Goal: Task Accomplishment & Management: Use online tool/utility

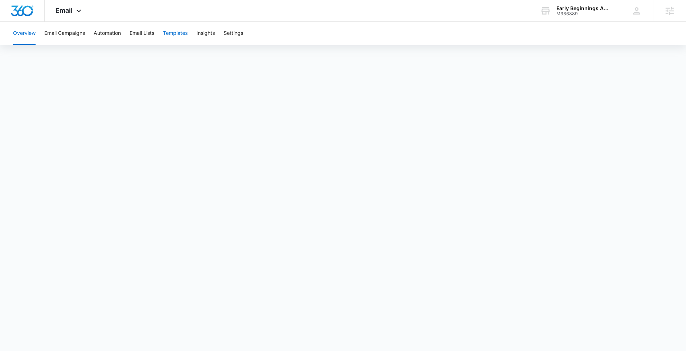
click at [181, 36] on button "Templates" at bounding box center [175, 33] width 25 height 23
click at [583, 16] on div "M336889" at bounding box center [582, 13] width 53 height 5
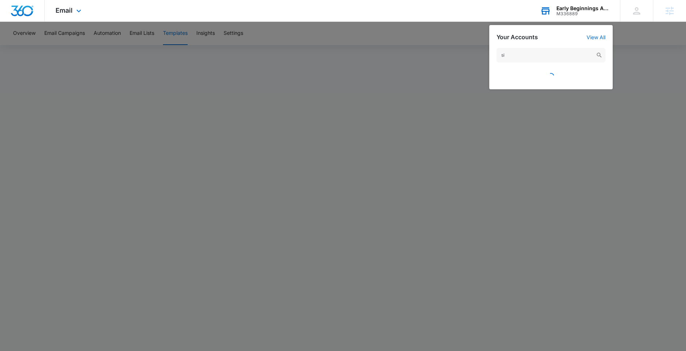
type input "s"
type input "disco paws"
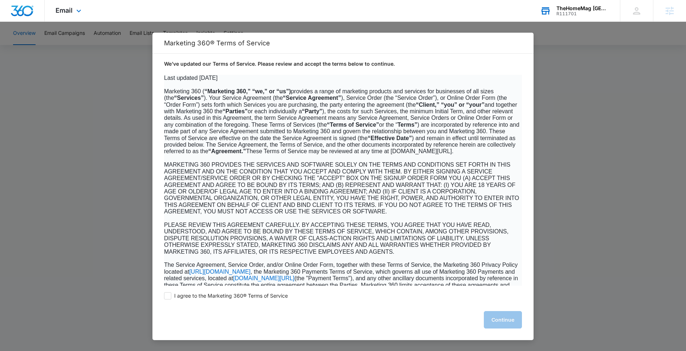
click at [567, 8] on div "TheHomeMag Salt Lake City" at bounding box center [582, 8] width 53 height 6
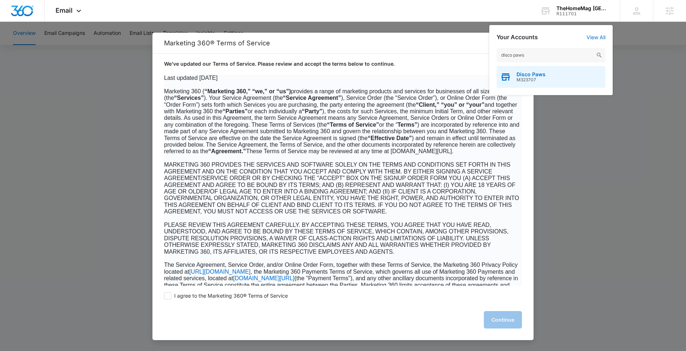
type input "disco paws"
click at [545, 74] on span "Disco Paws" at bounding box center [530, 74] width 29 height 6
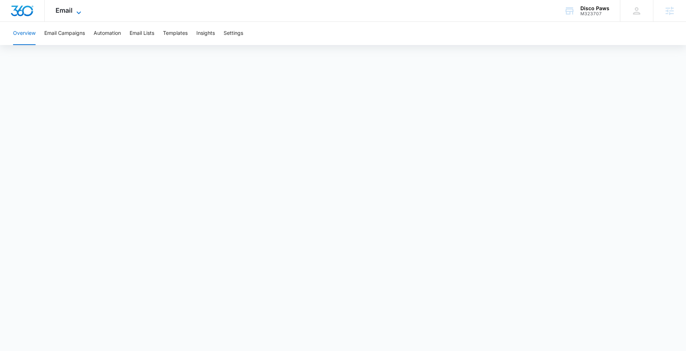
click at [58, 13] on span "Email" at bounding box center [64, 11] width 17 height 8
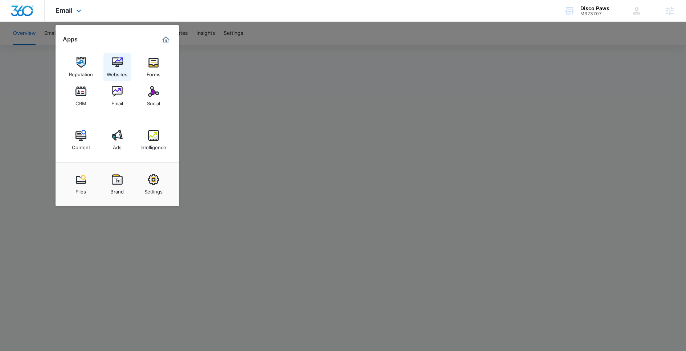
click at [120, 67] on img at bounding box center [117, 62] width 11 height 11
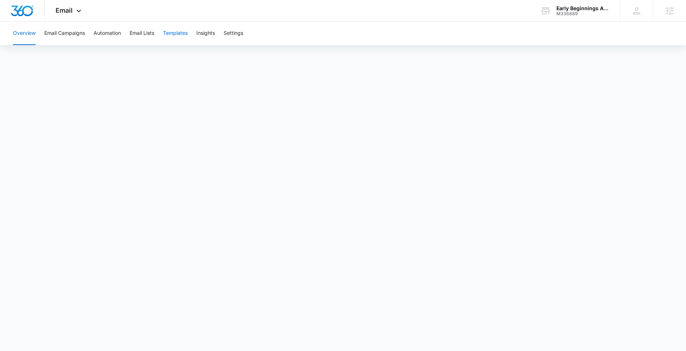
click at [176, 35] on button "Templates" at bounding box center [175, 33] width 25 height 23
click at [70, 15] on div "Email Apps Reputation Forms CRM Email Social Content Ads Intelligence Files Bra…" at bounding box center [69, 10] width 49 height 21
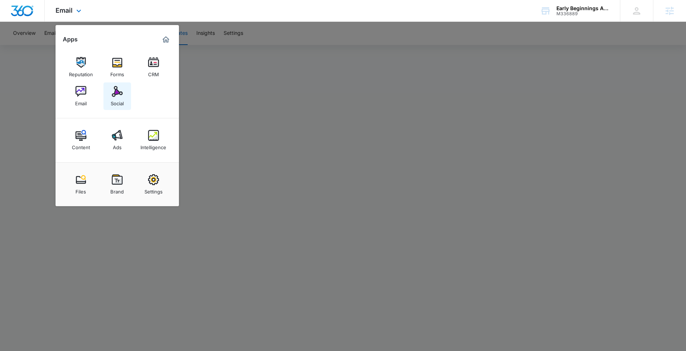
click at [109, 99] on link "Social" at bounding box center [117, 96] width 28 height 28
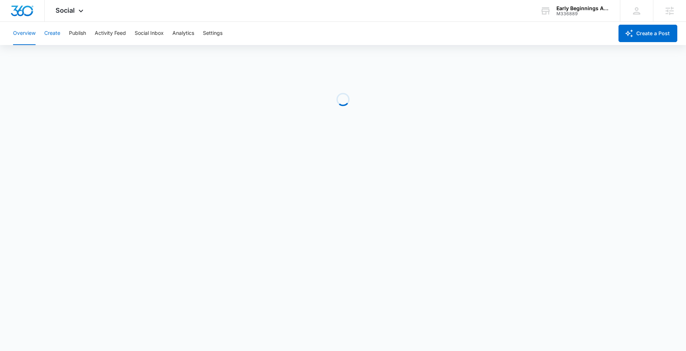
click at [56, 35] on button "Create" at bounding box center [52, 33] width 16 height 23
click at [53, 33] on button "Create" at bounding box center [52, 33] width 16 height 23
click at [60, 31] on div "Overview Create Publish Activity Feed Social Inbox Analytics Settings" at bounding box center [311, 33] width 604 height 23
click at [57, 33] on button "Create" at bounding box center [52, 33] width 16 height 23
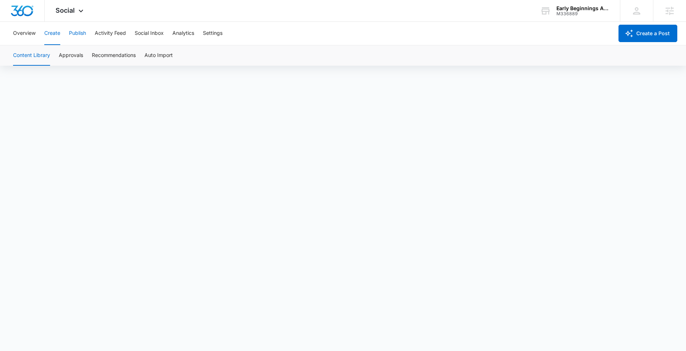
click at [75, 32] on button "Publish" at bounding box center [77, 33] width 17 height 23
click at [57, 58] on button "Schedules" at bounding box center [55, 55] width 25 height 20
click at [52, 59] on button "Schedules" at bounding box center [55, 55] width 25 height 20
click at [53, 39] on button "Create" at bounding box center [52, 33] width 16 height 23
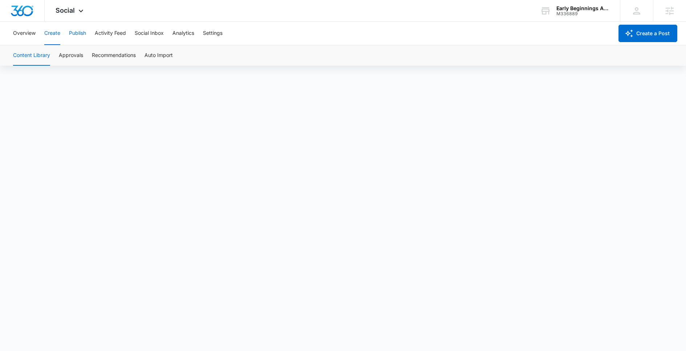
click at [80, 37] on button "Publish" at bounding box center [77, 33] width 17 height 23
click at [66, 57] on button "Schedules" at bounding box center [55, 55] width 25 height 20
click at [61, 34] on div "Overview Create Publish Activity Feed Social Inbox Analytics Settings" at bounding box center [311, 33] width 604 height 23
click at [50, 31] on button "Create" at bounding box center [52, 33] width 16 height 23
